Goal: Transaction & Acquisition: Purchase product/service

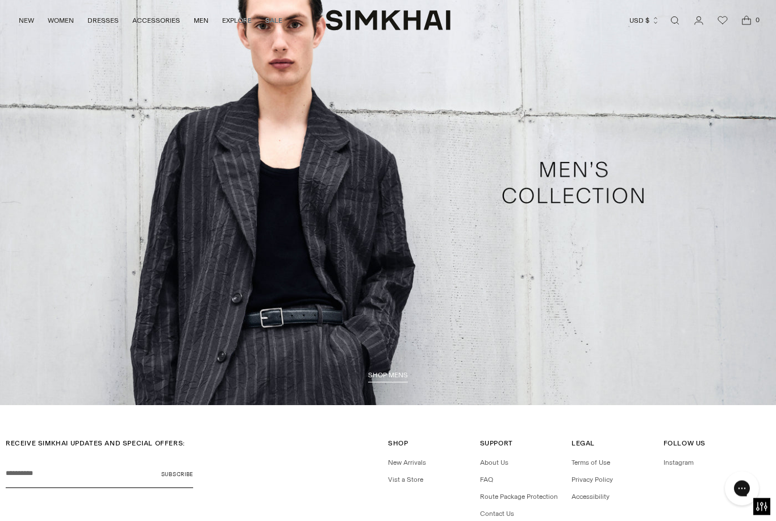
scroll to position [2590, 0]
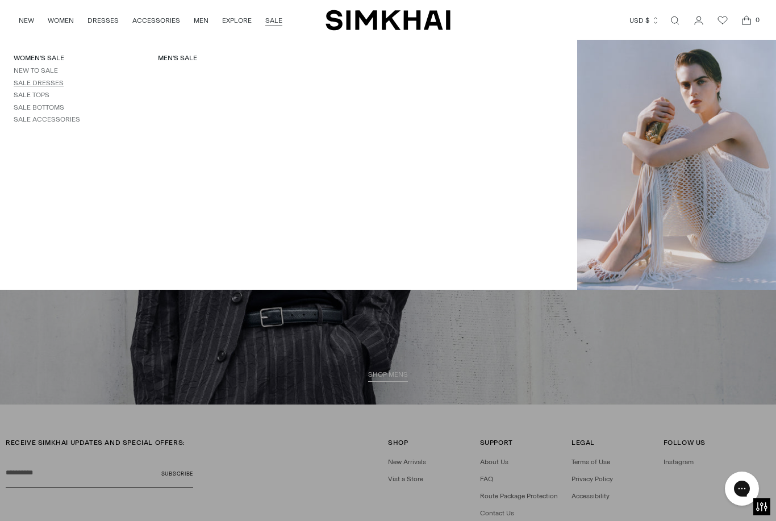
click at [60, 83] on link "Sale Dresses" at bounding box center [39, 83] width 50 height 8
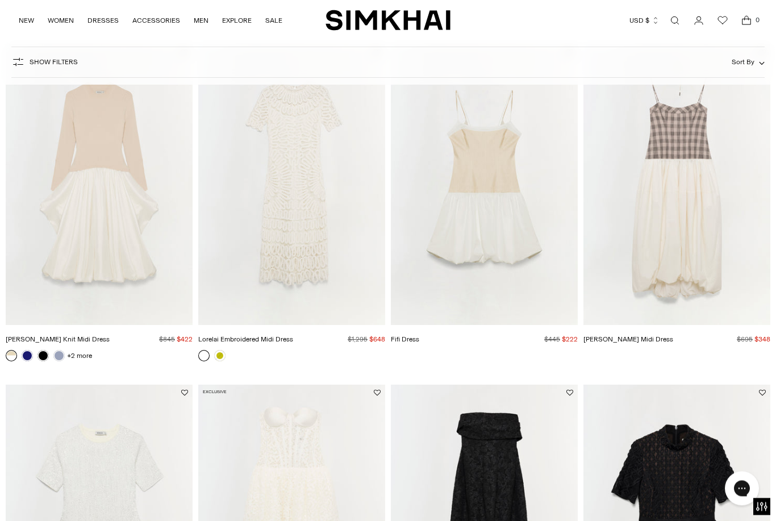
scroll to position [453, 0]
click at [30, 354] on link at bounding box center [27, 356] width 11 height 11
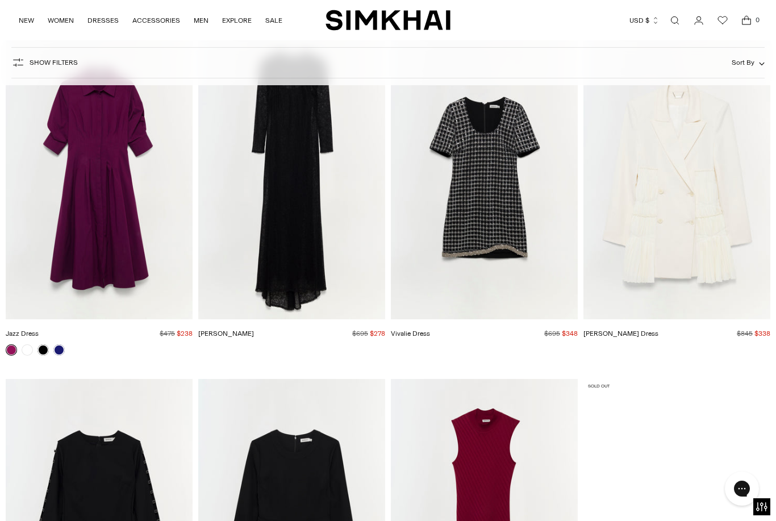
scroll to position [10862, 0]
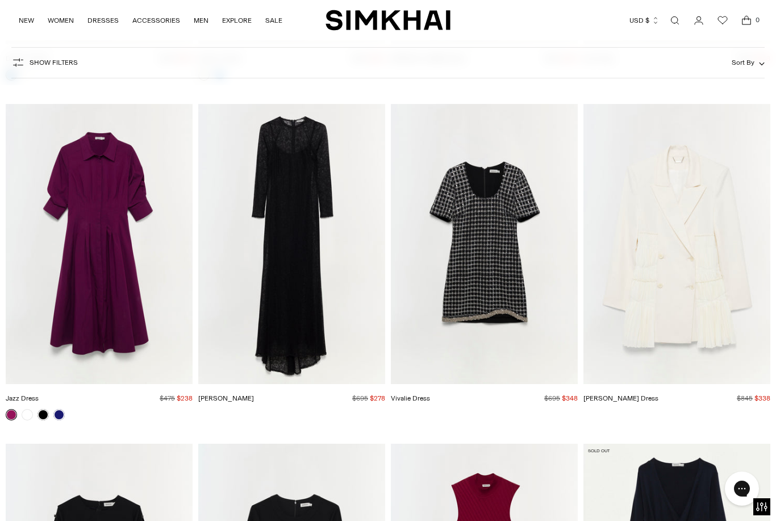
click at [713, 351] on img "Smith Dress" at bounding box center [676, 244] width 187 height 281
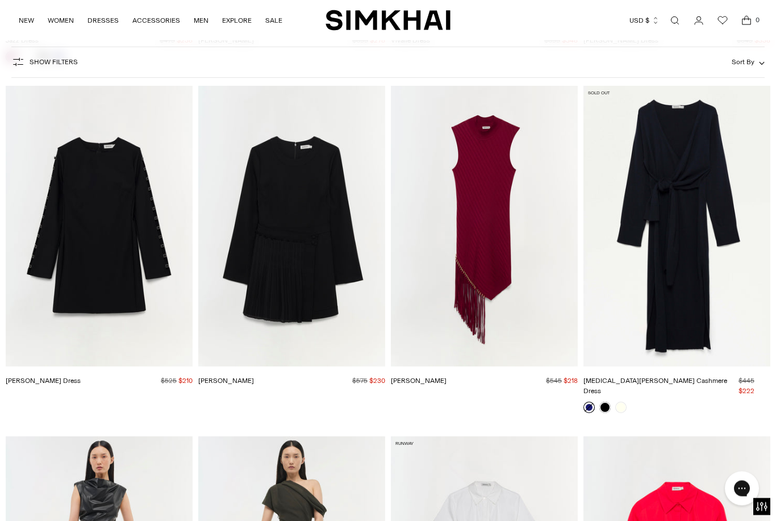
scroll to position [11189, 0]
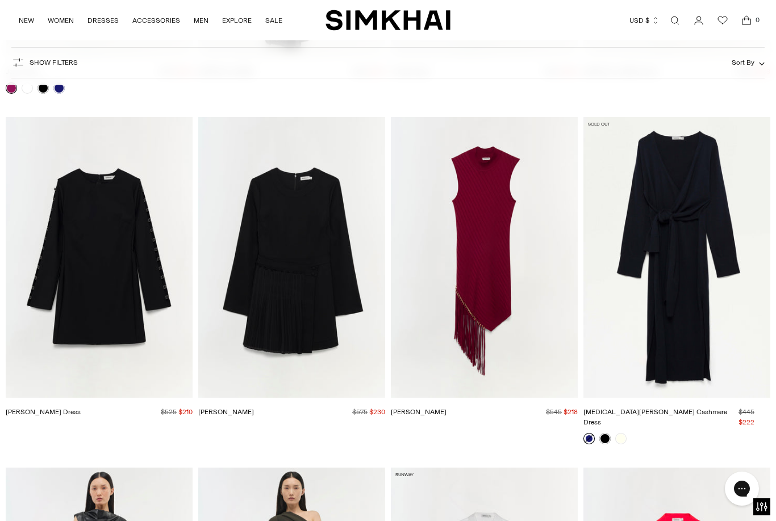
click at [254, 370] on img "Zabelle Dress" at bounding box center [291, 257] width 187 height 281
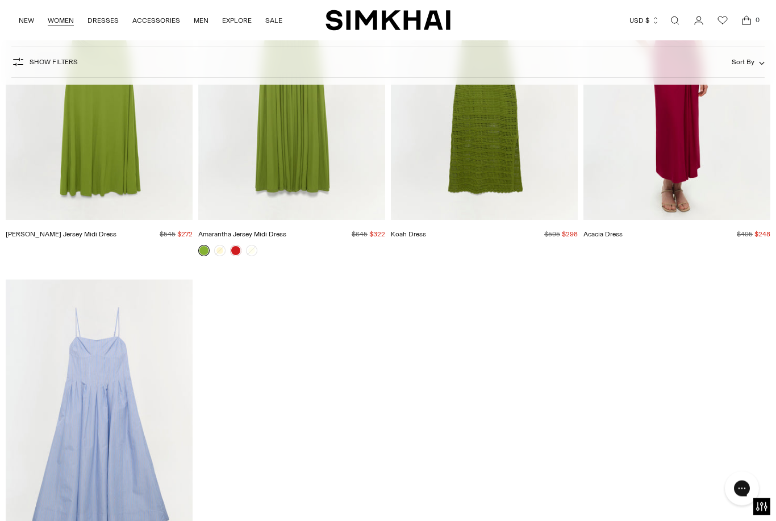
scroll to position [15115, 0]
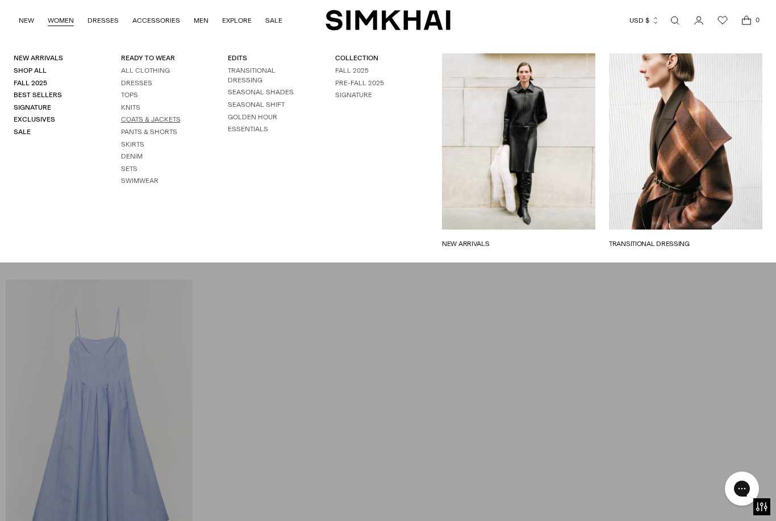
click at [133, 116] on link "Coats & Jackets" at bounding box center [151, 119] width 60 height 8
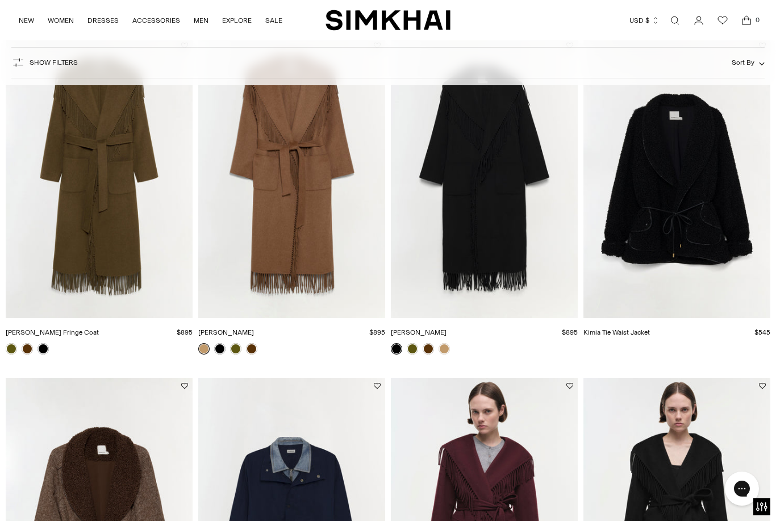
scroll to position [1139, 0]
